Goal: Check status: Check status

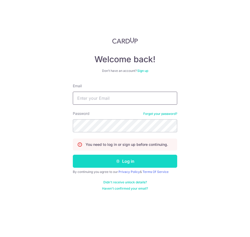
type input "[EMAIL_ADDRESS][DOMAIN_NAME]"
click at [130, 162] on button "Log in" at bounding box center [125, 161] width 104 height 13
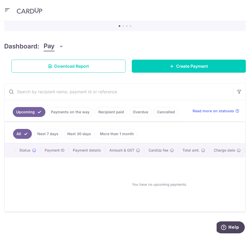
scroll to position [56, 0]
click at [72, 107] on link "Payments on the way" at bounding box center [69, 112] width 45 height 10
